Goal: Information Seeking & Learning: Learn about a topic

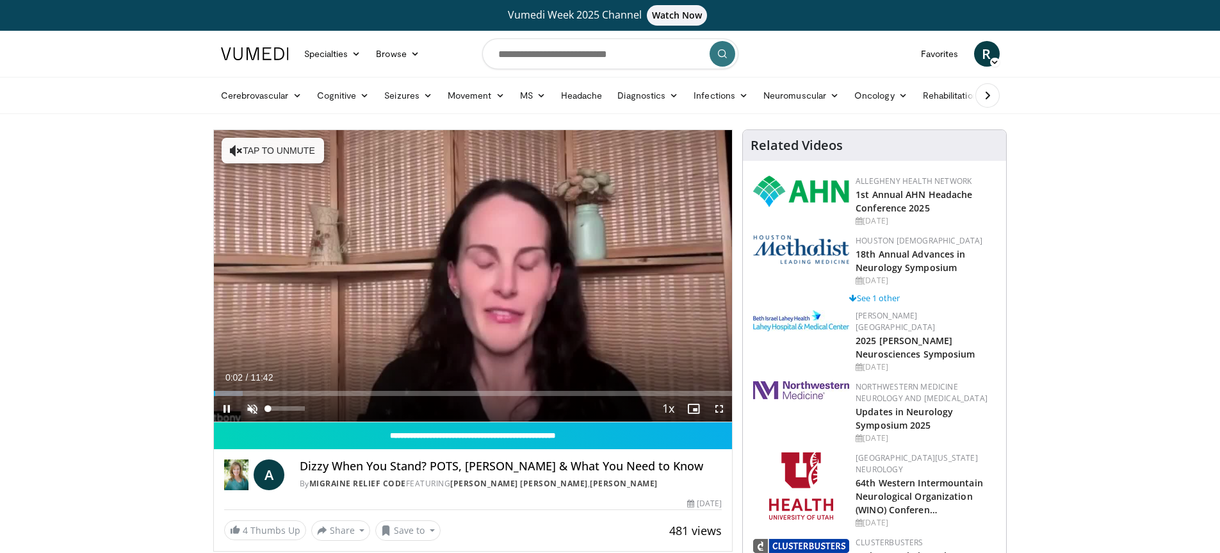
click at [250, 407] on span "Video Player" at bounding box center [253, 409] width 26 height 26
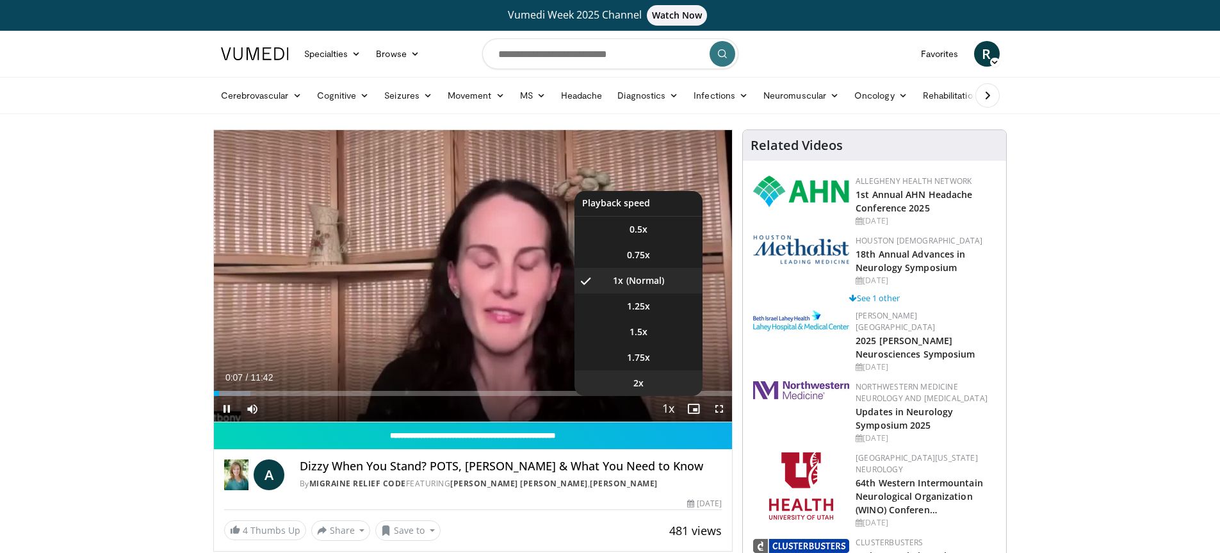
click at [632, 382] on li "2x" at bounding box center [639, 383] width 128 height 26
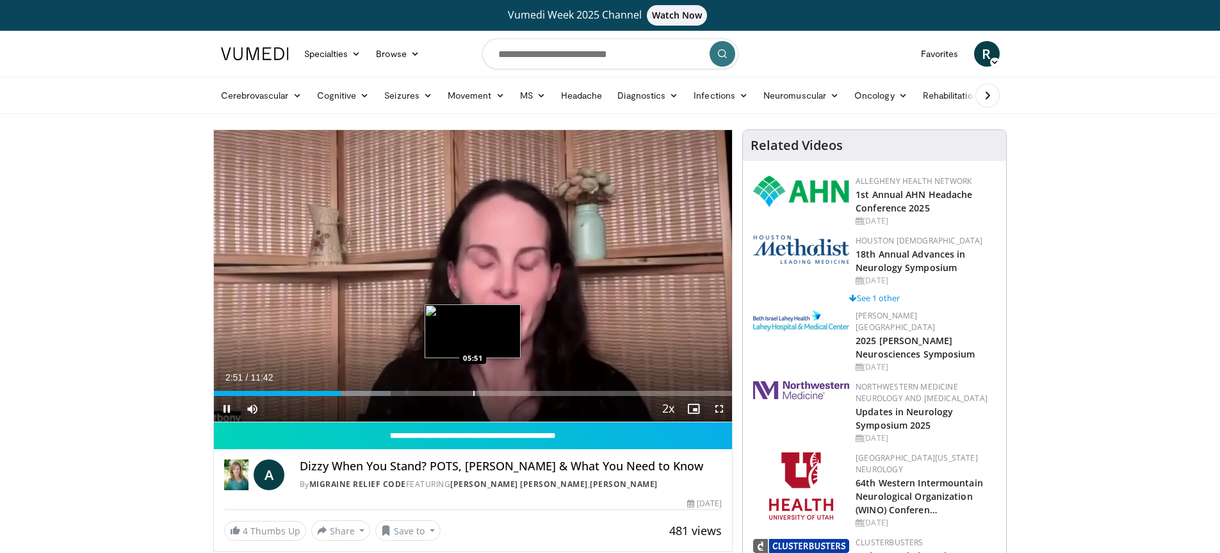
click at [473, 389] on div "Loaded : 34.11% 02:52 05:51" at bounding box center [473, 390] width 519 height 12
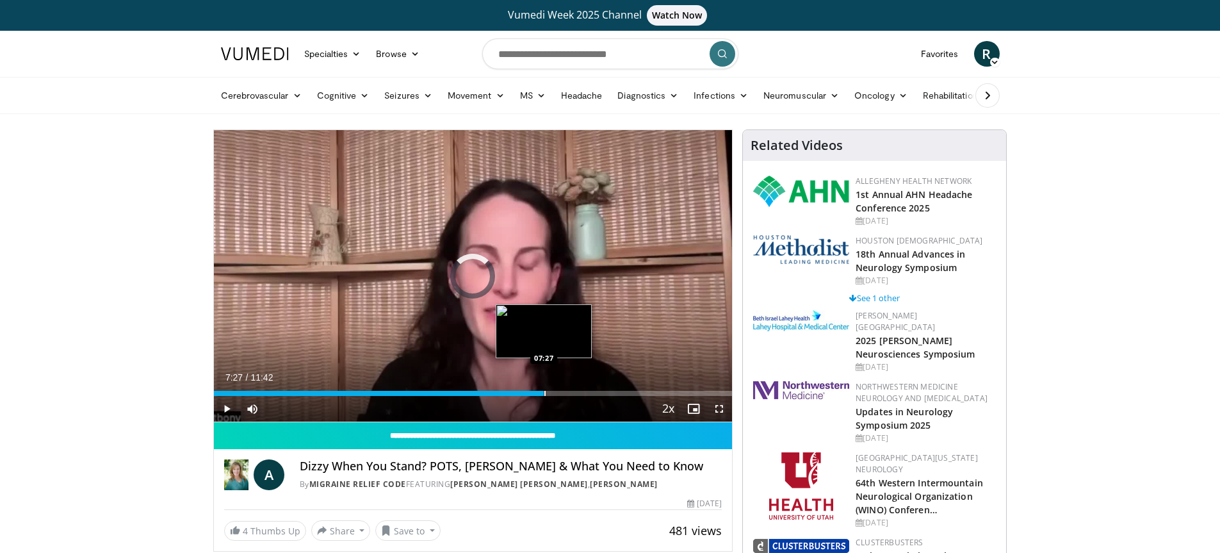
click at [544, 390] on div "Loaded : 0.00% 07:27 07:27" at bounding box center [473, 390] width 519 height 12
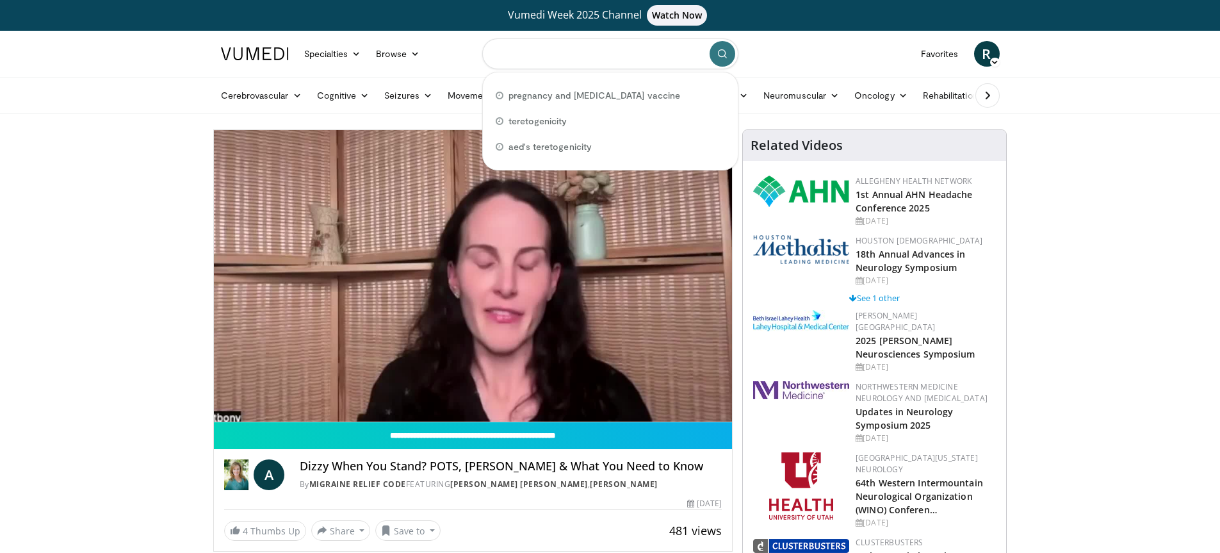
click at [516, 53] on input "Search topics, interventions" at bounding box center [610, 53] width 256 height 31
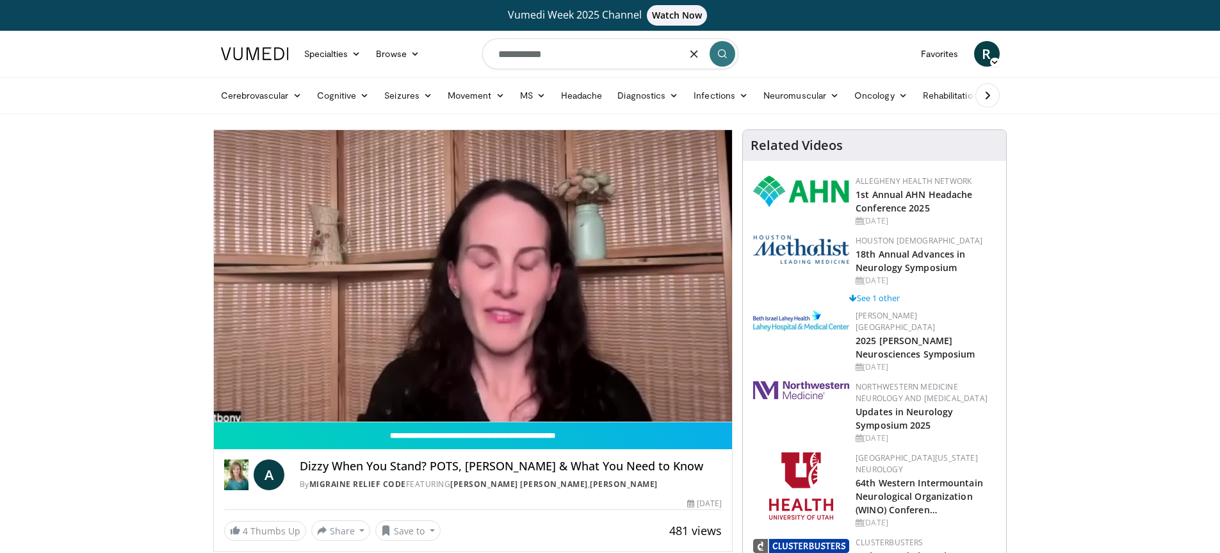
type input "**********"
click at [723, 53] on icon "submit" at bounding box center [722, 54] width 10 height 10
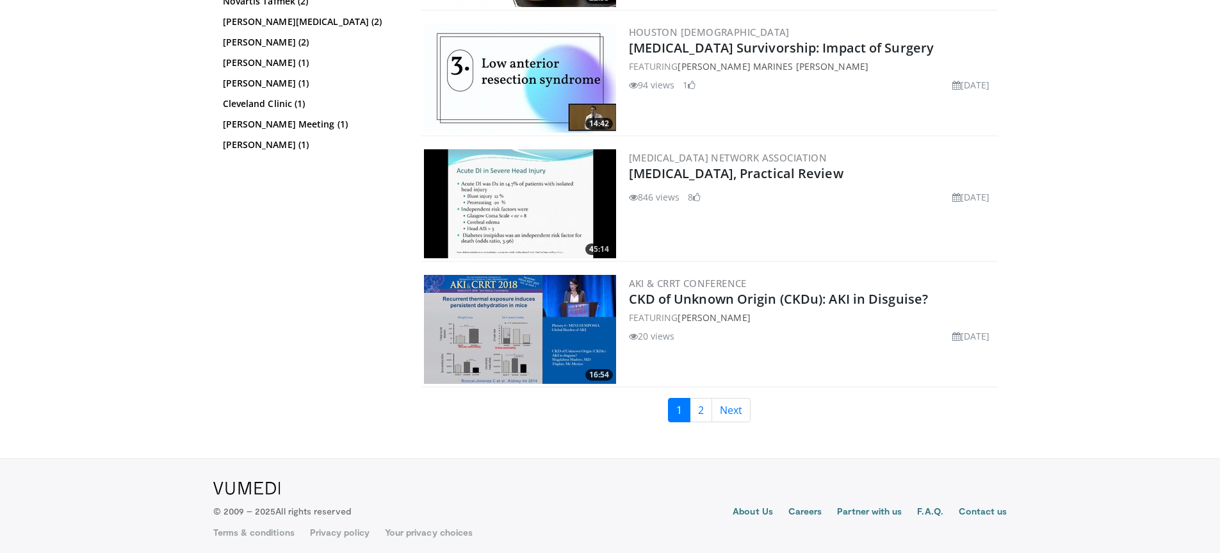
scroll to position [2167, 0]
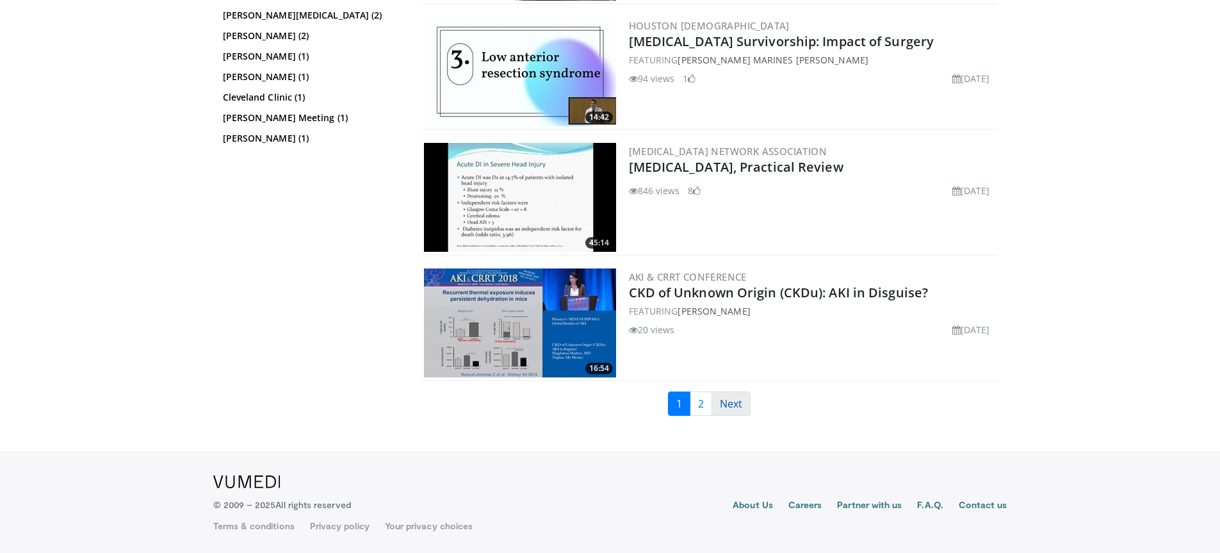
click at [735, 403] on link "Next" at bounding box center [731, 403] width 39 height 24
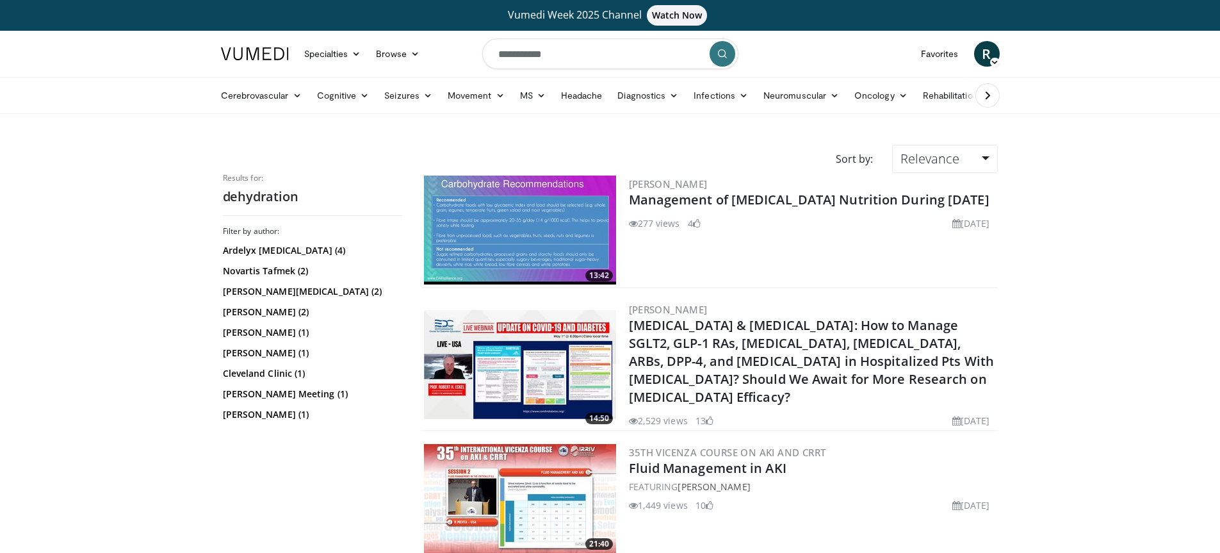
click at [512, 219] on img at bounding box center [520, 230] width 192 height 109
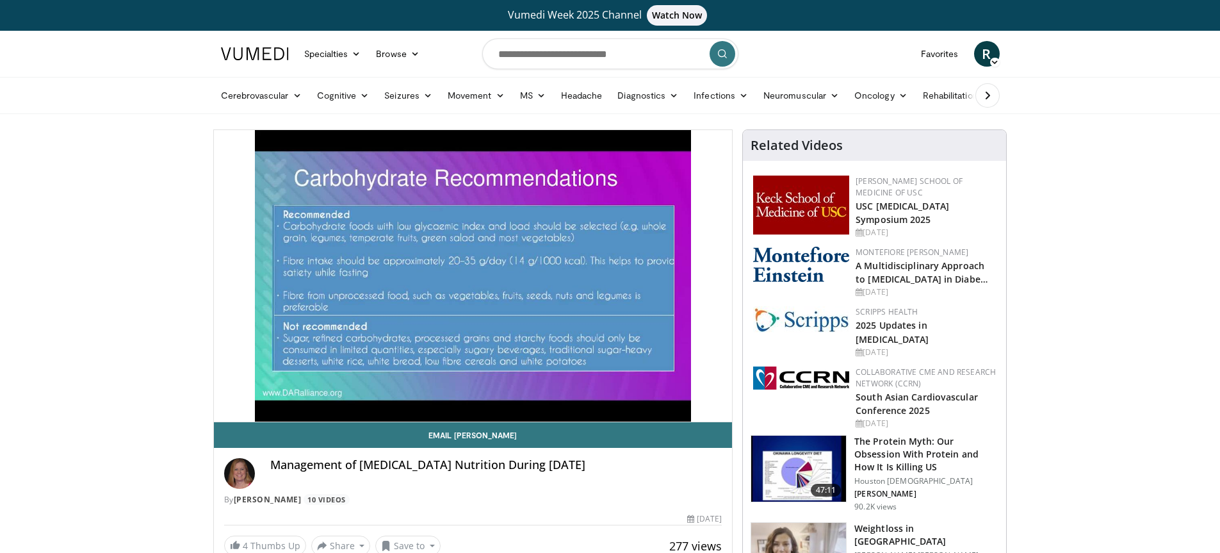
click at [262, 389] on video-js "**********" at bounding box center [473, 276] width 519 height 292
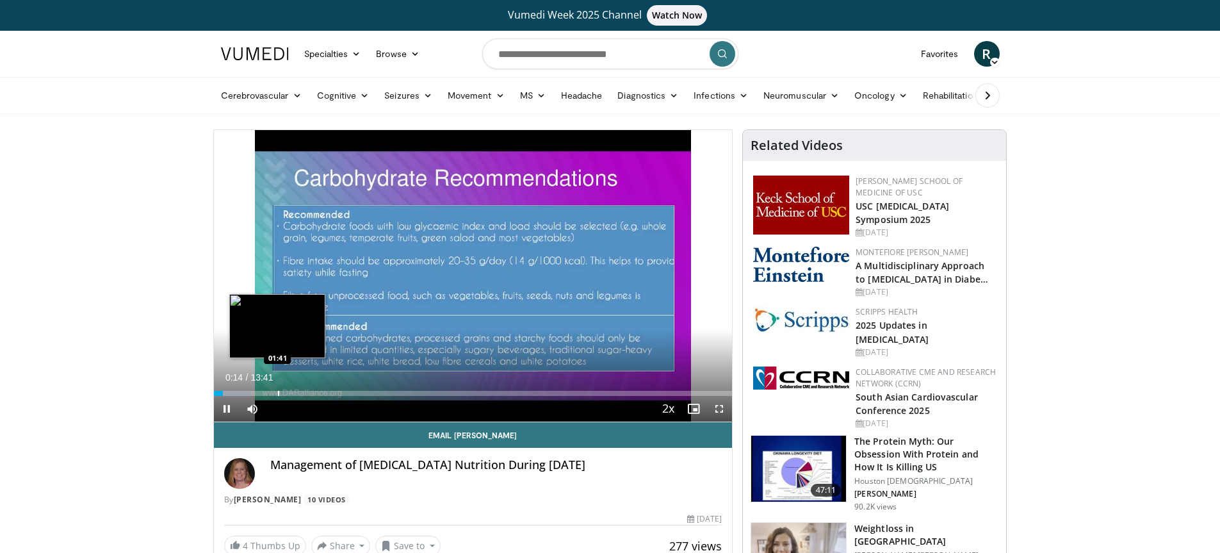
click at [278, 391] on div "Progress Bar" at bounding box center [278, 393] width 1 height 5
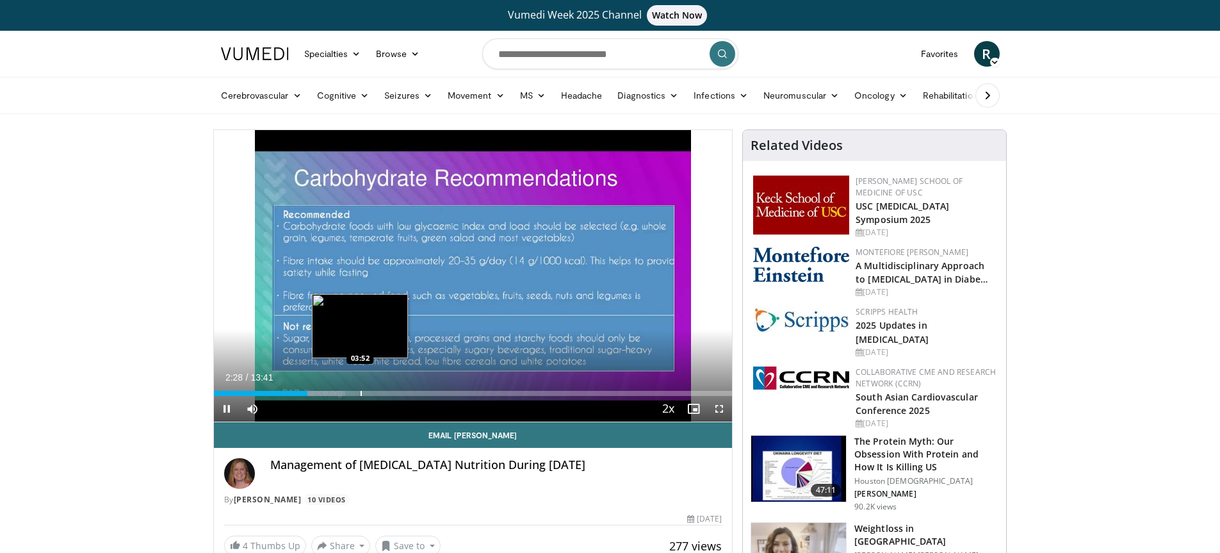
click at [360, 388] on div "Loaded : 25.35% 02:28 03:52" at bounding box center [473, 390] width 519 height 12
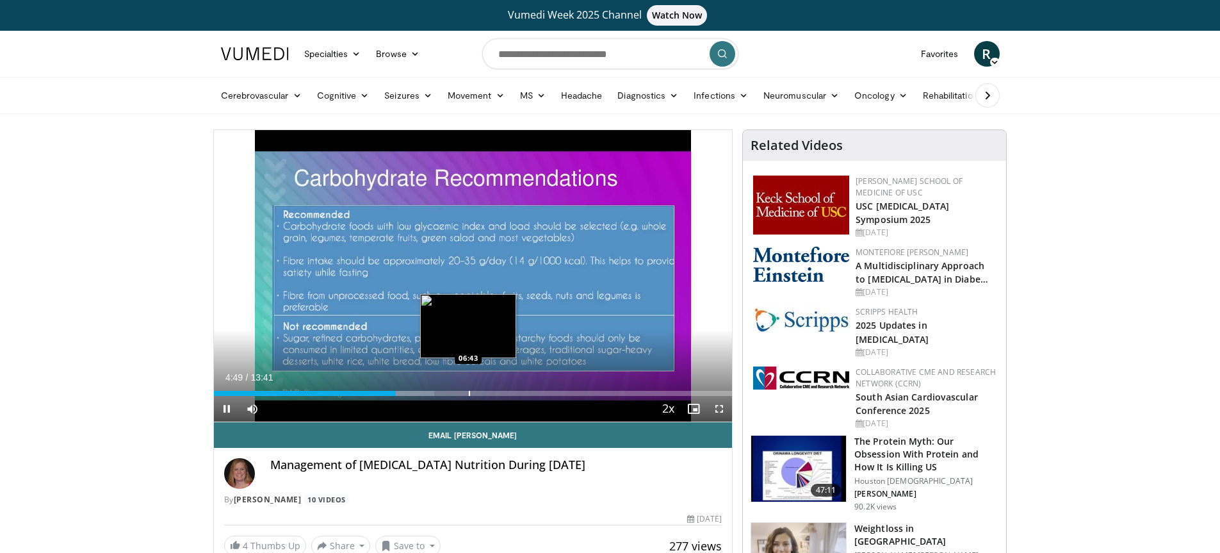
click at [469, 393] on div "Progress Bar" at bounding box center [469, 393] width 1 height 5
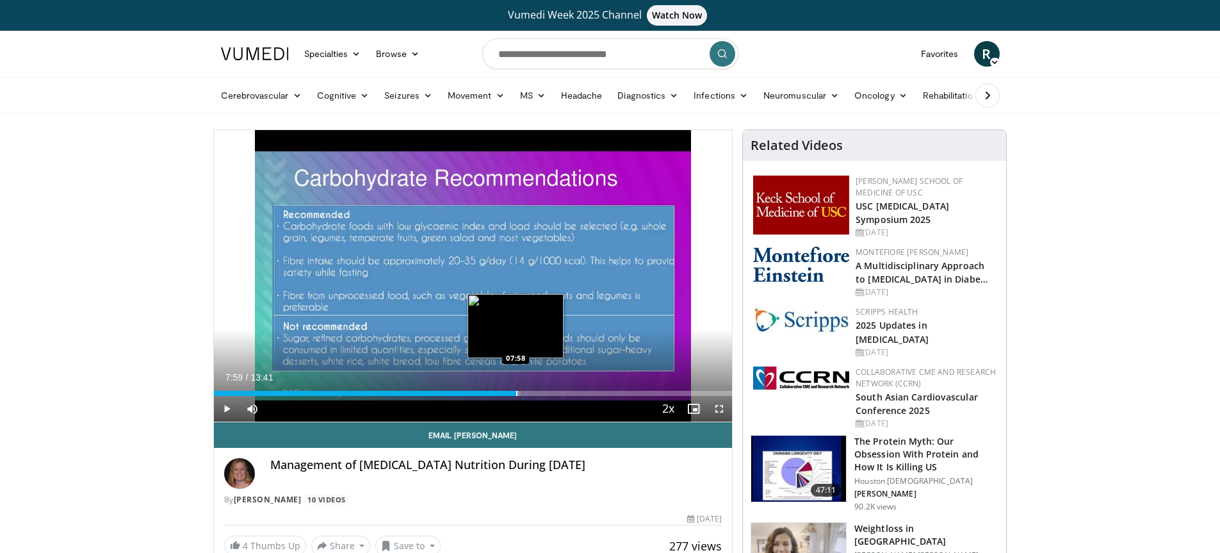
click at [516, 391] on div "Progress Bar" at bounding box center [516, 393] width 1 height 5
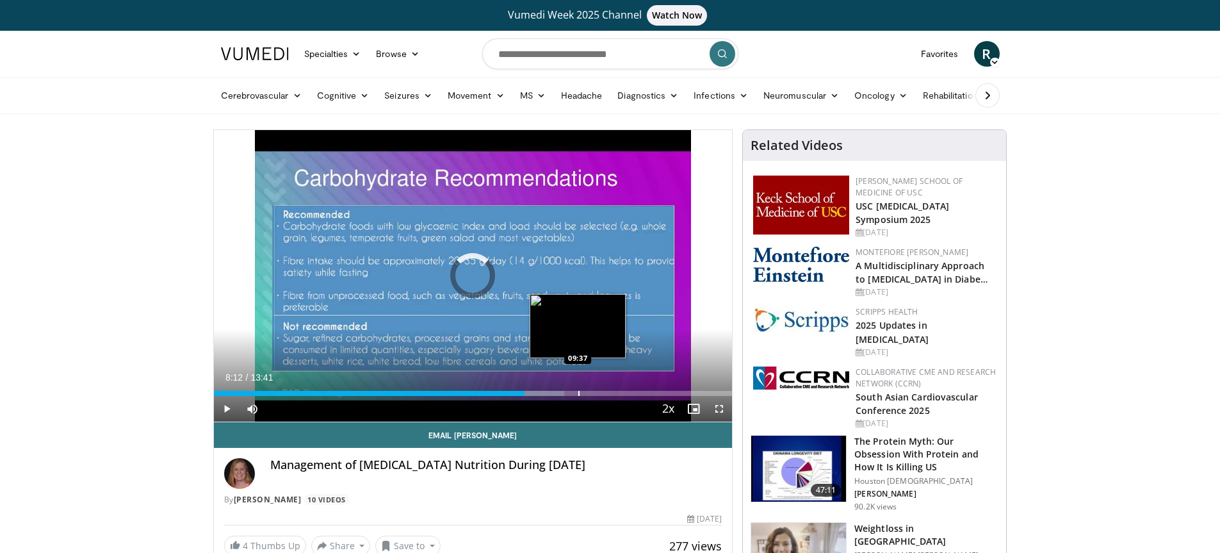
click at [578, 389] on div "Loaded : 67.62% 08:12 09:37" at bounding box center [473, 390] width 519 height 12
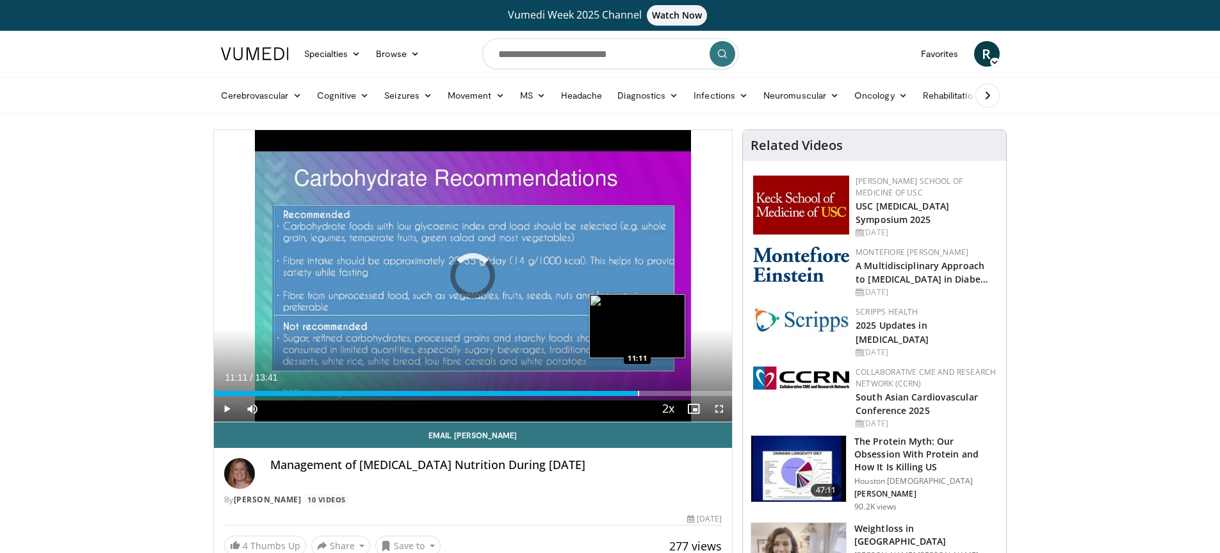
click at [637, 388] on div "Loaded : 0.00% 11:11 11:11" at bounding box center [473, 390] width 519 height 12
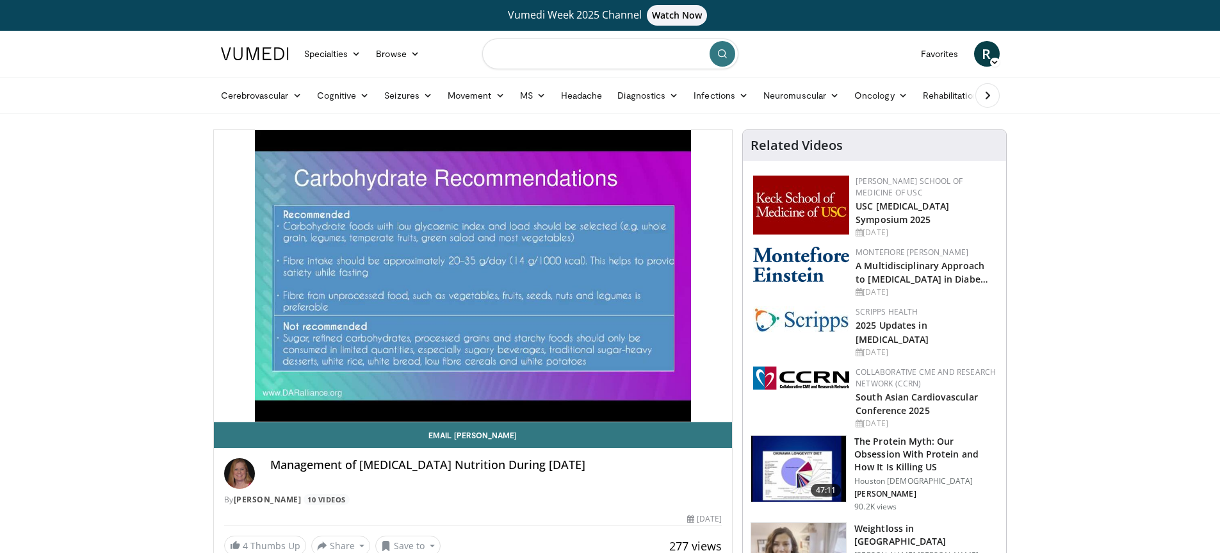
click at [498, 53] on input "Search topics, interventions" at bounding box center [610, 53] width 256 height 31
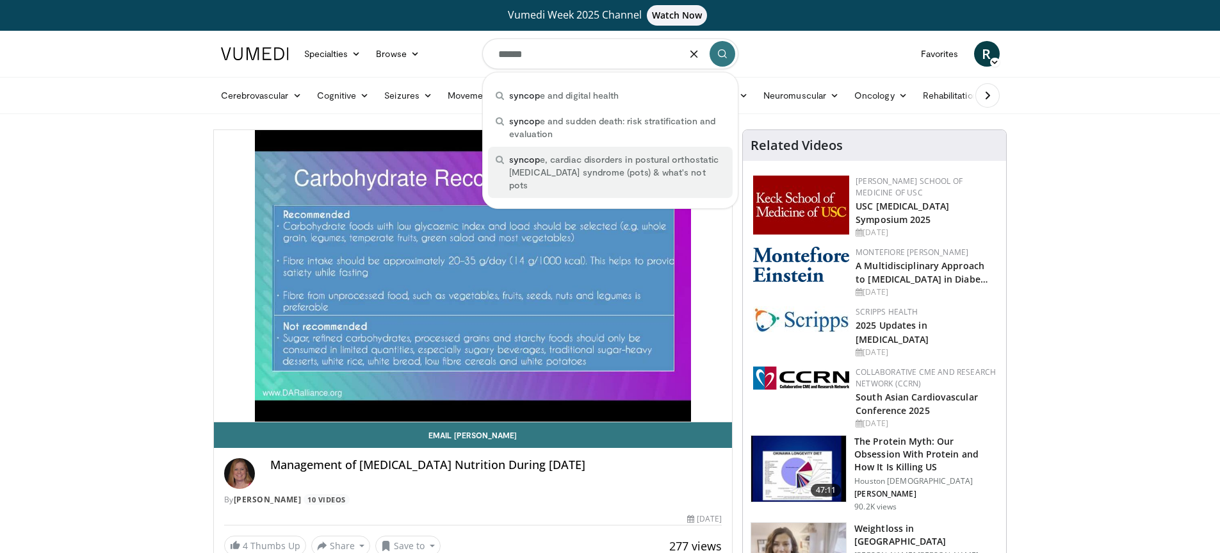
click at [558, 164] on span "syncop e, cardiac disorders in postural orthostatic tachycardia syndrome (pots)…" at bounding box center [617, 172] width 216 height 38
type input "**********"
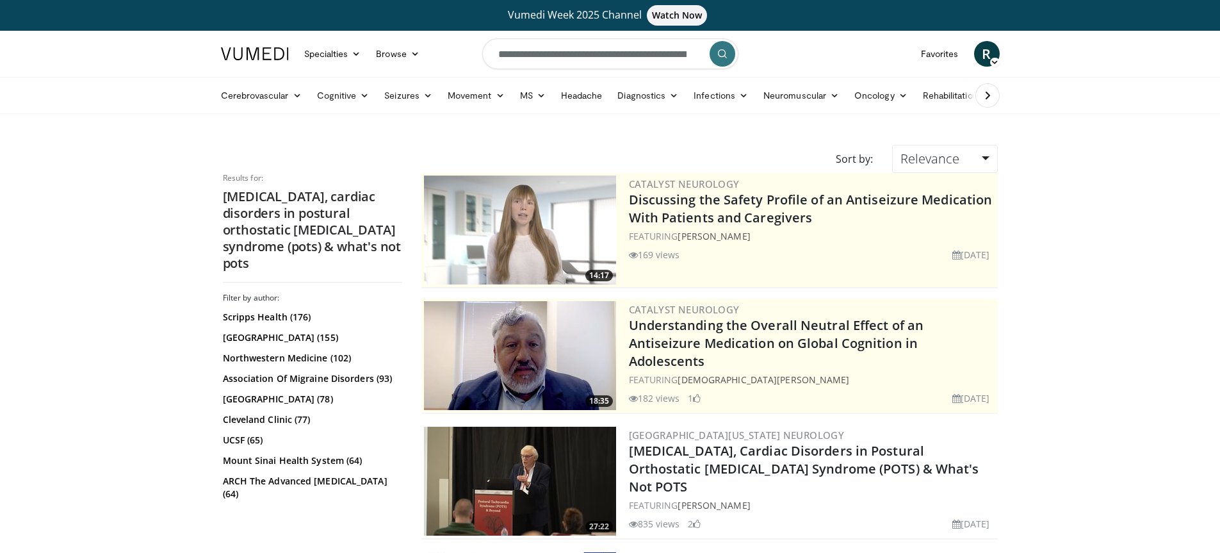
click at [722, 56] on icon "submit" at bounding box center [722, 54] width 10 height 10
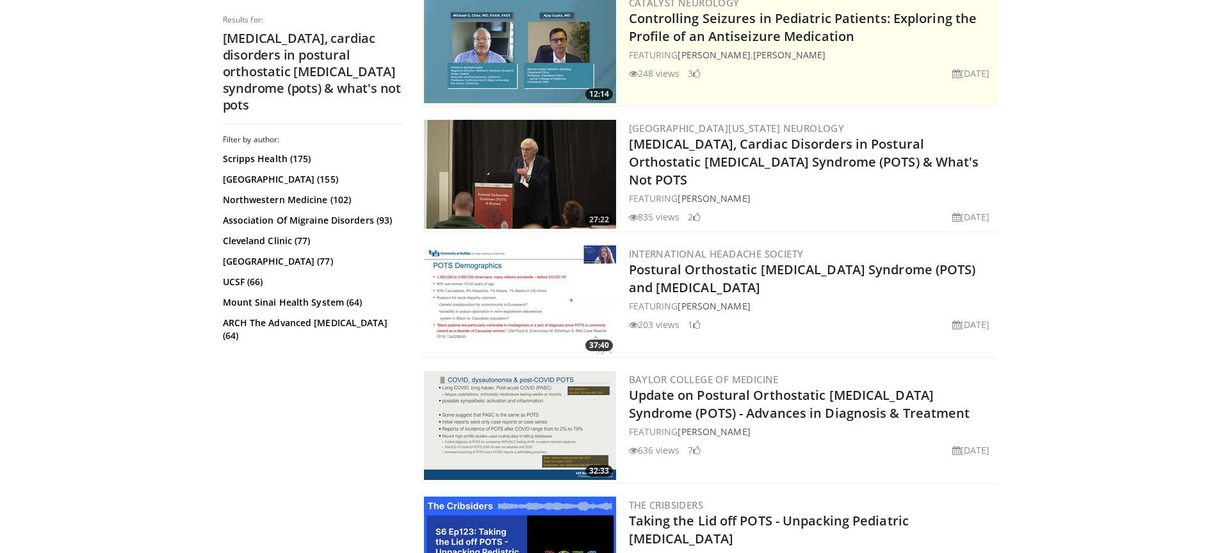
scroll to position [312, 0]
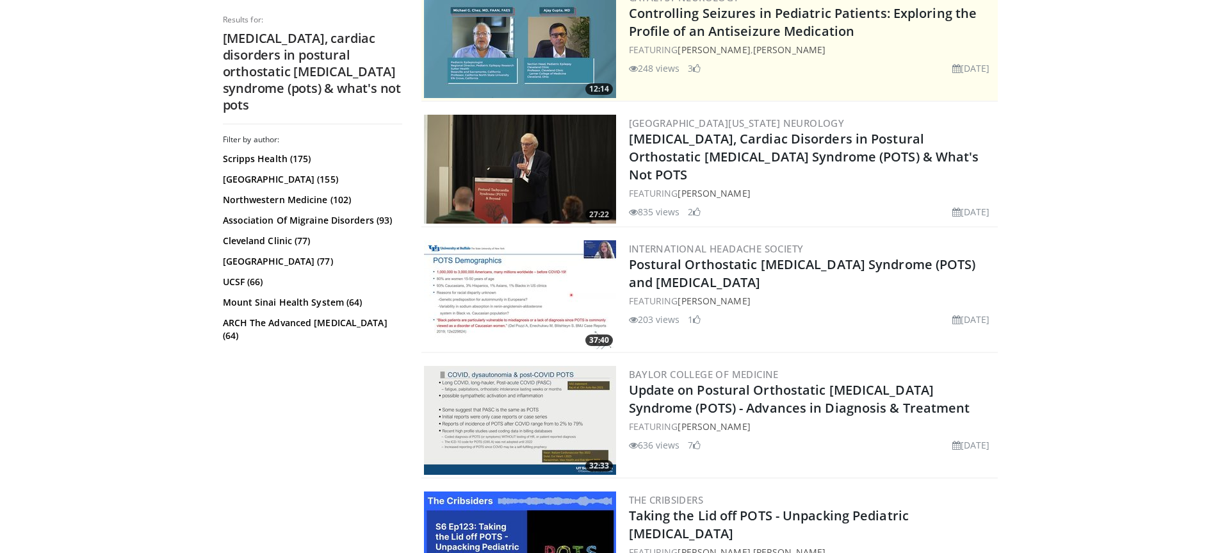
click at [521, 167] on img at bounding box center [520, 169] width 192 height 109
